Goal: Task Accomplishment & Management: Complete application form

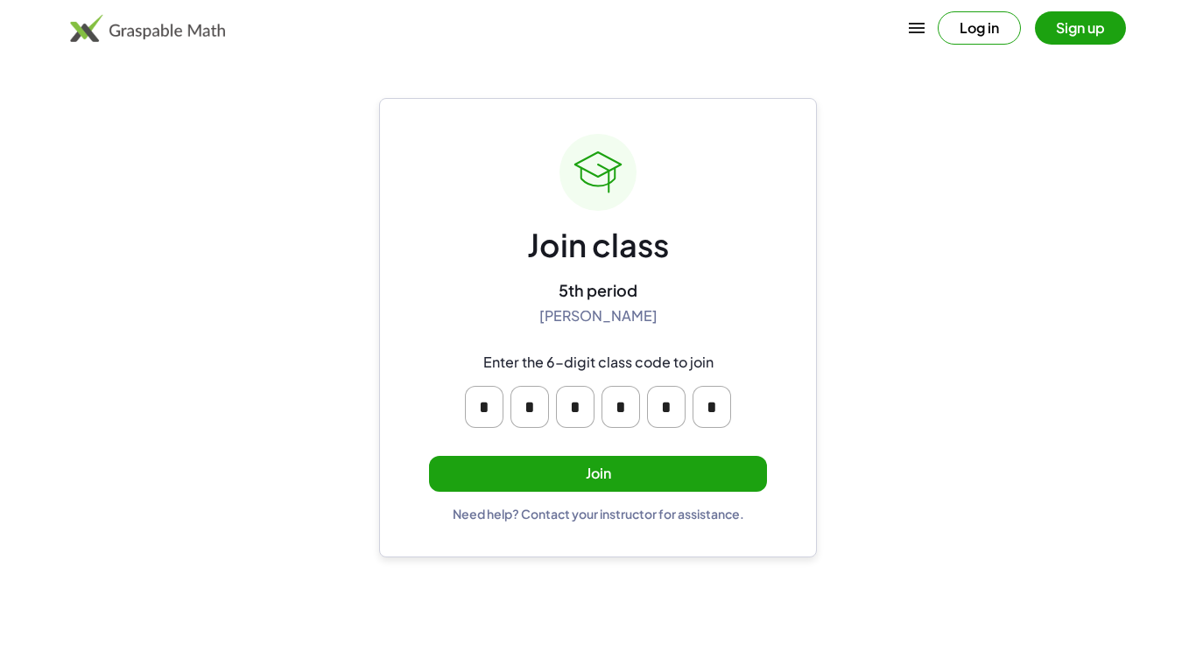
click at [488, 414] on input "*" at bounding box center [484, 407] width 39 height 42
click at [493, 412] on input "*" at bounding box center [484, 407] width 39 height 42
click at [342, 339] on main "Join class 5th period [PERSON_NAME] Enter the 6-digit class code to join * * * …" at bounding box center [598, 336] width 1196 height 672
click at [650, 476] on button "Join" at bounding box center [598, 474] width 338 height 36
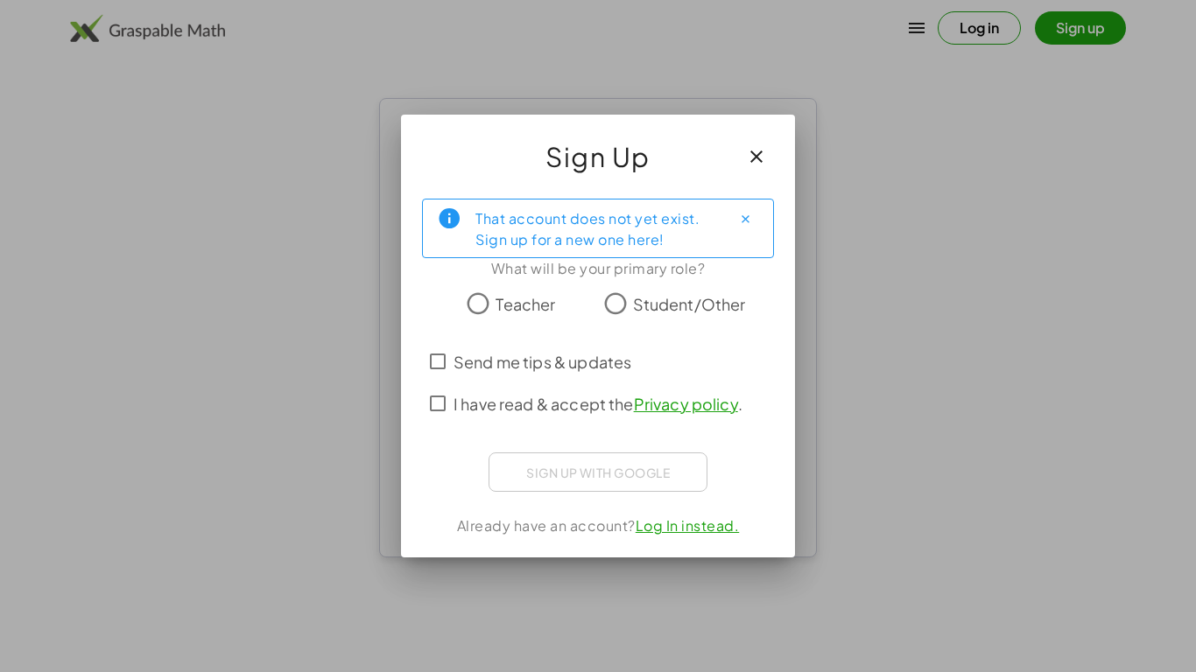
click at [455, 362] on span "Send me tips & updates" at bounding box center [542, 362] width 178 height 24
